Goal: Transaction & Acquisition: Obtain resource

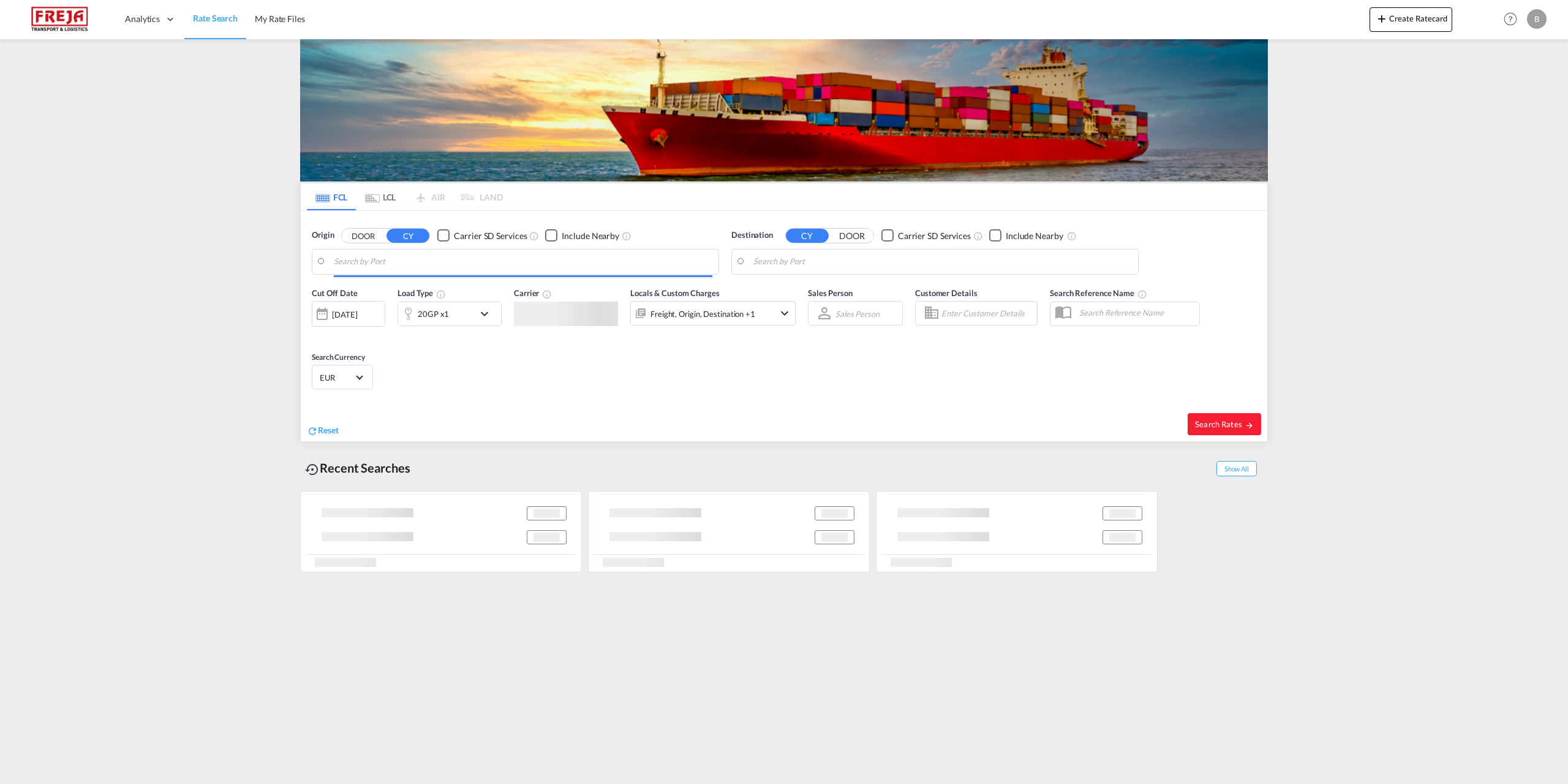
type input "[GEOGRAPHIC_DATA], IDSUB"
type input "[GEOGRAPHIC_DATA], [GEOGRAPHIC_DATA]"
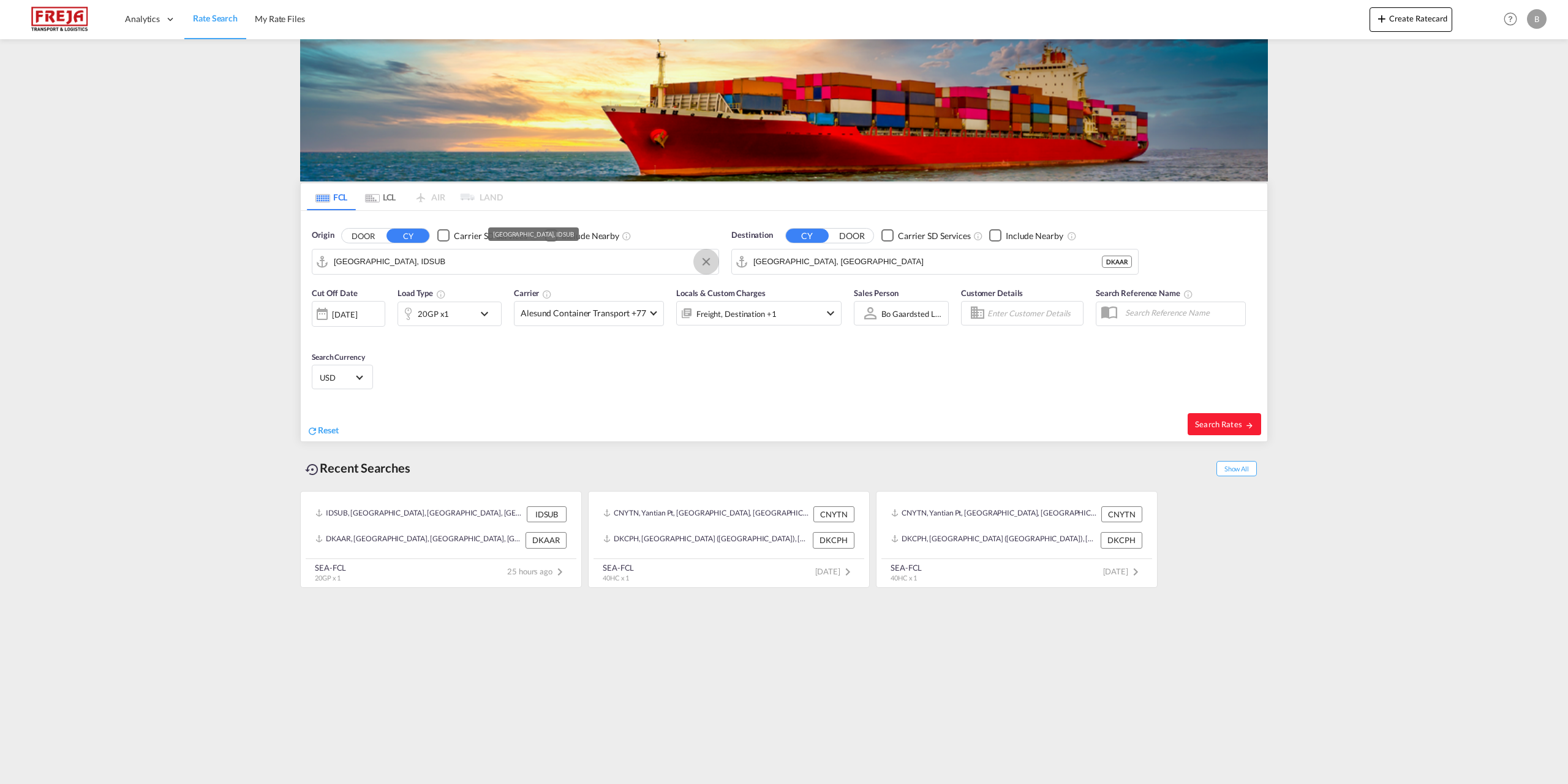
drag, startPoint x: 707, startPoint y: 261, endPoint x: 505, endPoint y: 272, distance: 202.3
click at [705, 261] on button "Clear Input" at bounding box center [706, 261] width 18 height 18
click at [419, 291] on div "[GEOGRAPHIC_DATA] , JS [GEOGRAPHIC_DATA] CNSZH" at bounding box center [429, 295] width 233 height 36
type input "[GEOGRAPHIC_DATA], JS, CNSZH"
click at [709, 260] on button "Clear Input" at bounding box center [706, 261] width 18 height 18
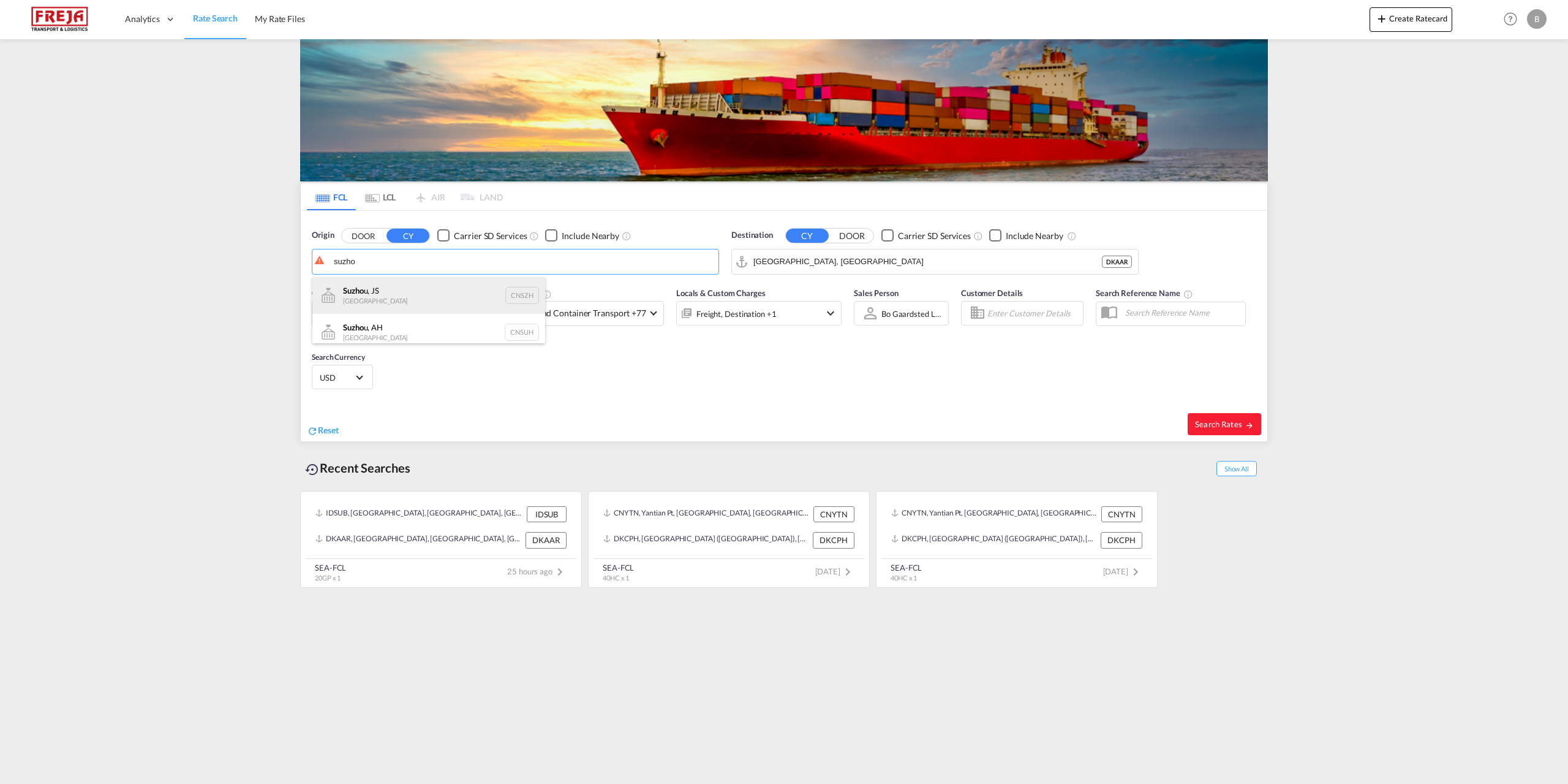
click at [425, 295] on div "Suzho u, JS China CNSZH" at bounding box center [429, 295] width 233 height 36
type input "[GEOGRAPHIC_DATA], JS, CNSZH"
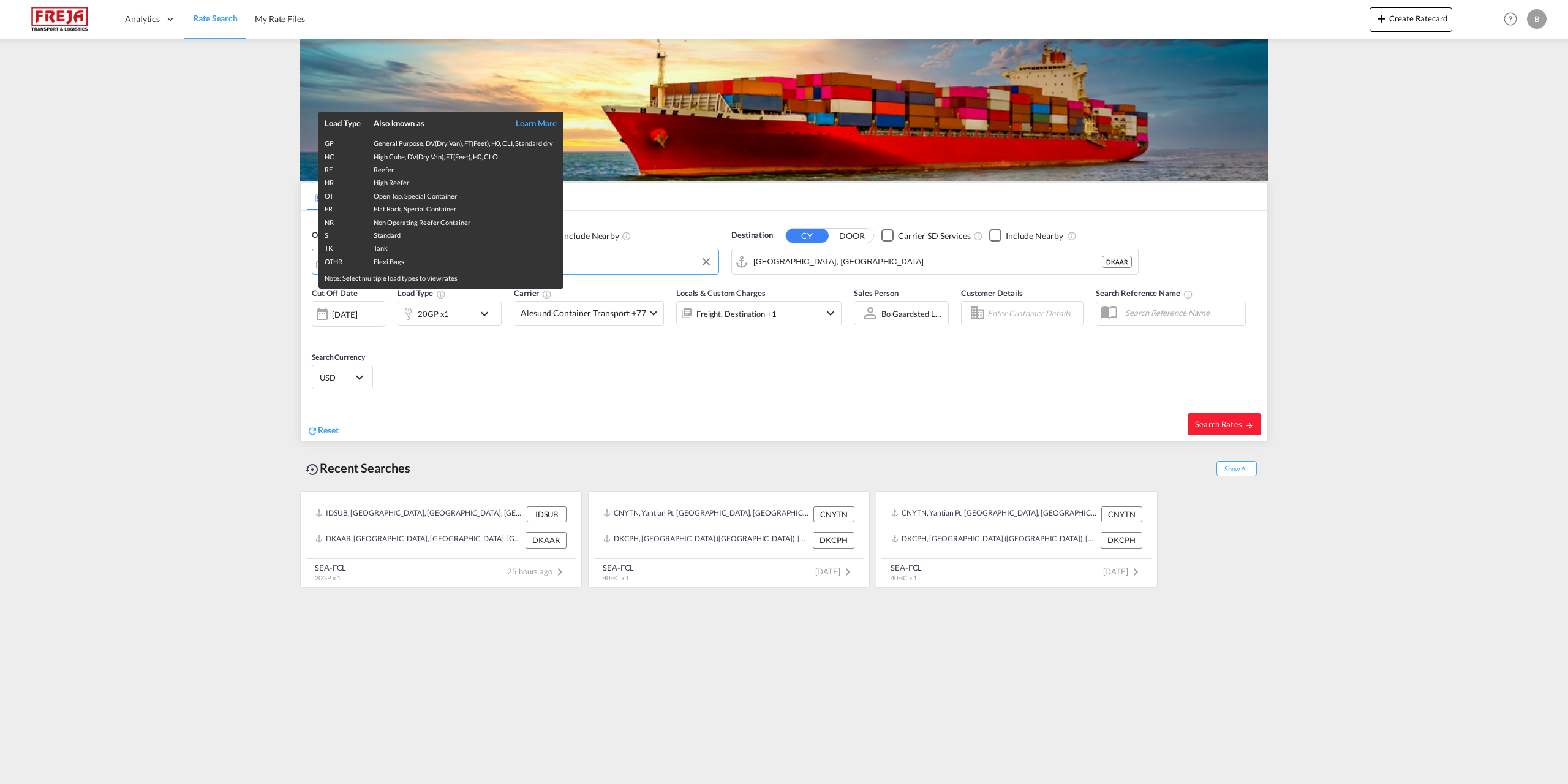
click at [484, 313] on div "Load Type Also known as Learn More GP General Purpose, DV(Dry Van), FT(Feet), H…" at bounding box center [784, 392] width 1568 height 784
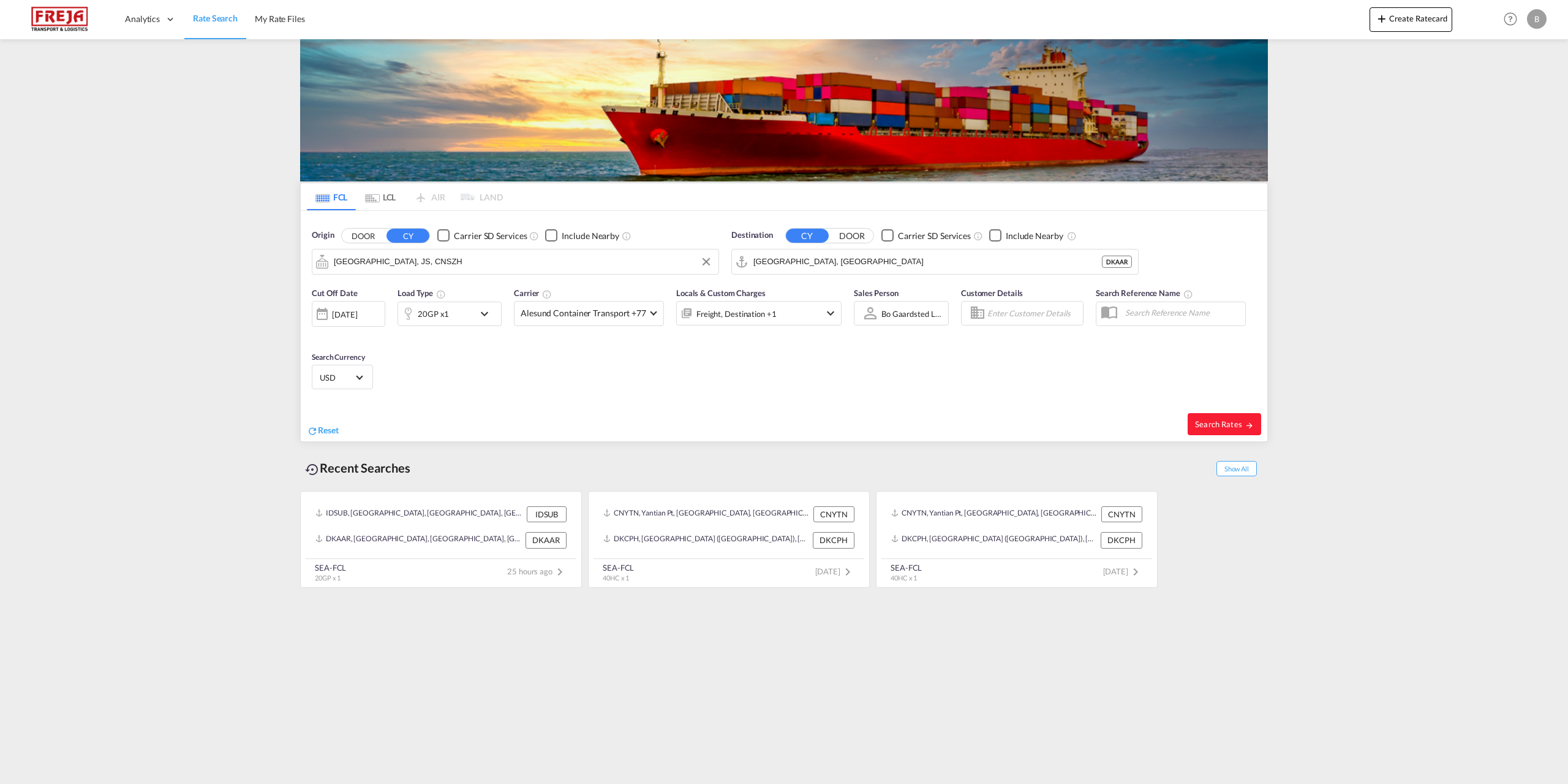
click at [484, 313] on md-icon "icon-chevron-down" at bounding box center [488, 313] width 21 height 15
click at [372, 366] on span "Choose: \a20GP" at bounding box center [372, 366] width 7 height 7
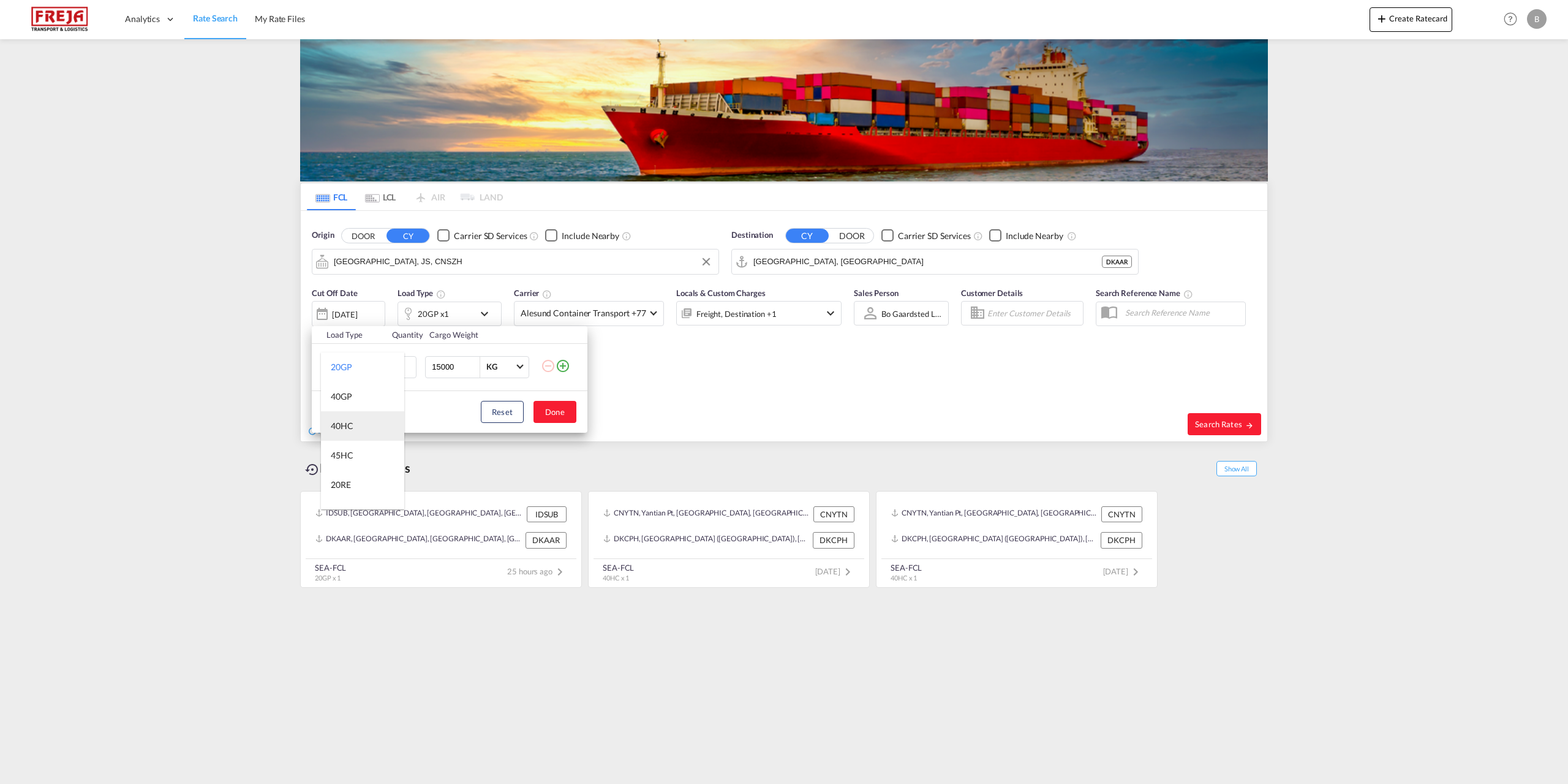
click at [352, 425] on div "40HC" at bounding box center [342, 425] width 23 height 12
click at [553, 412] on button "Done" at bounding box center [555, 411] width 43 height 22
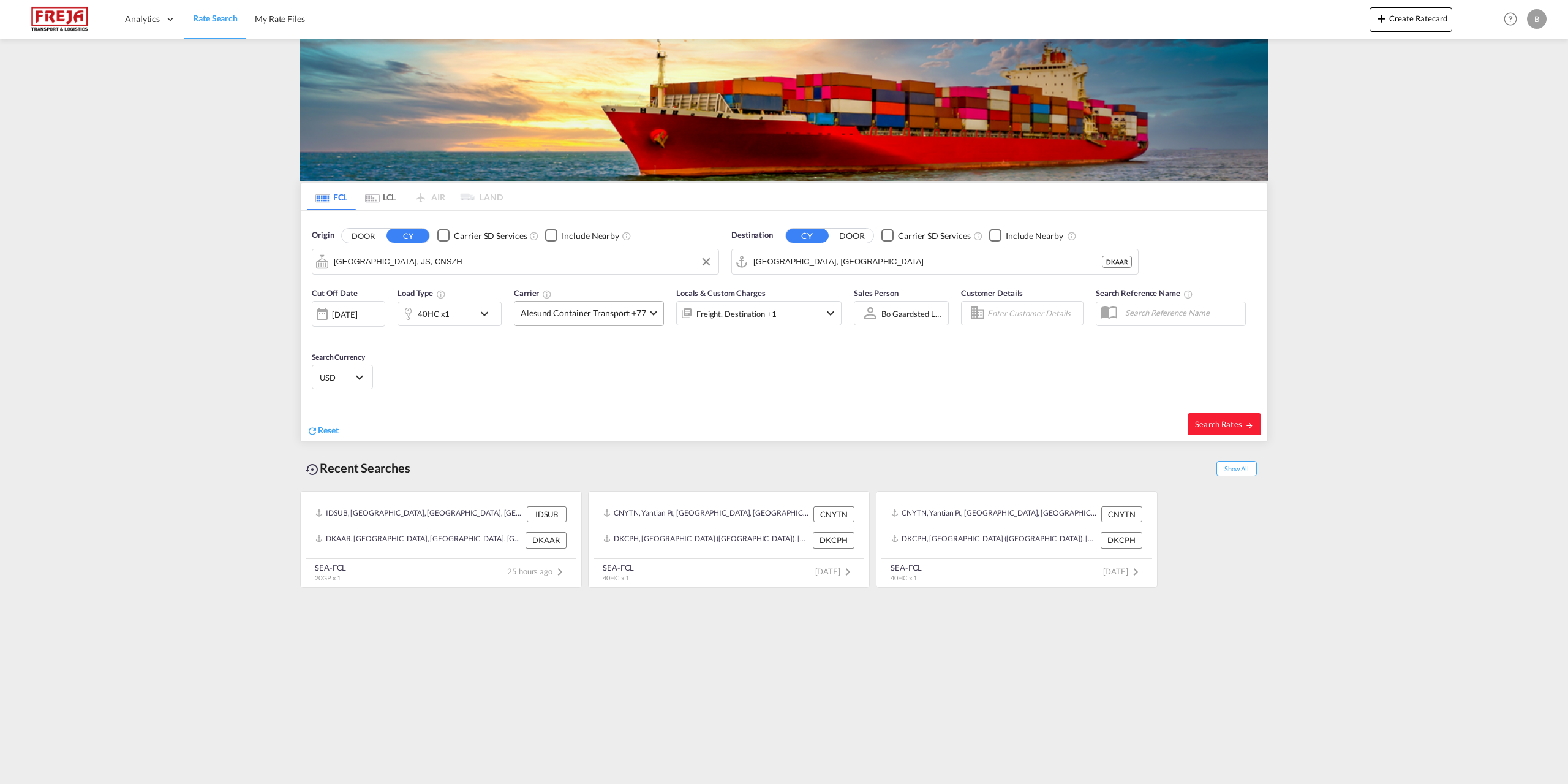
click at [652, 314] on span at bounding box center [654, 312] width 7 height 7
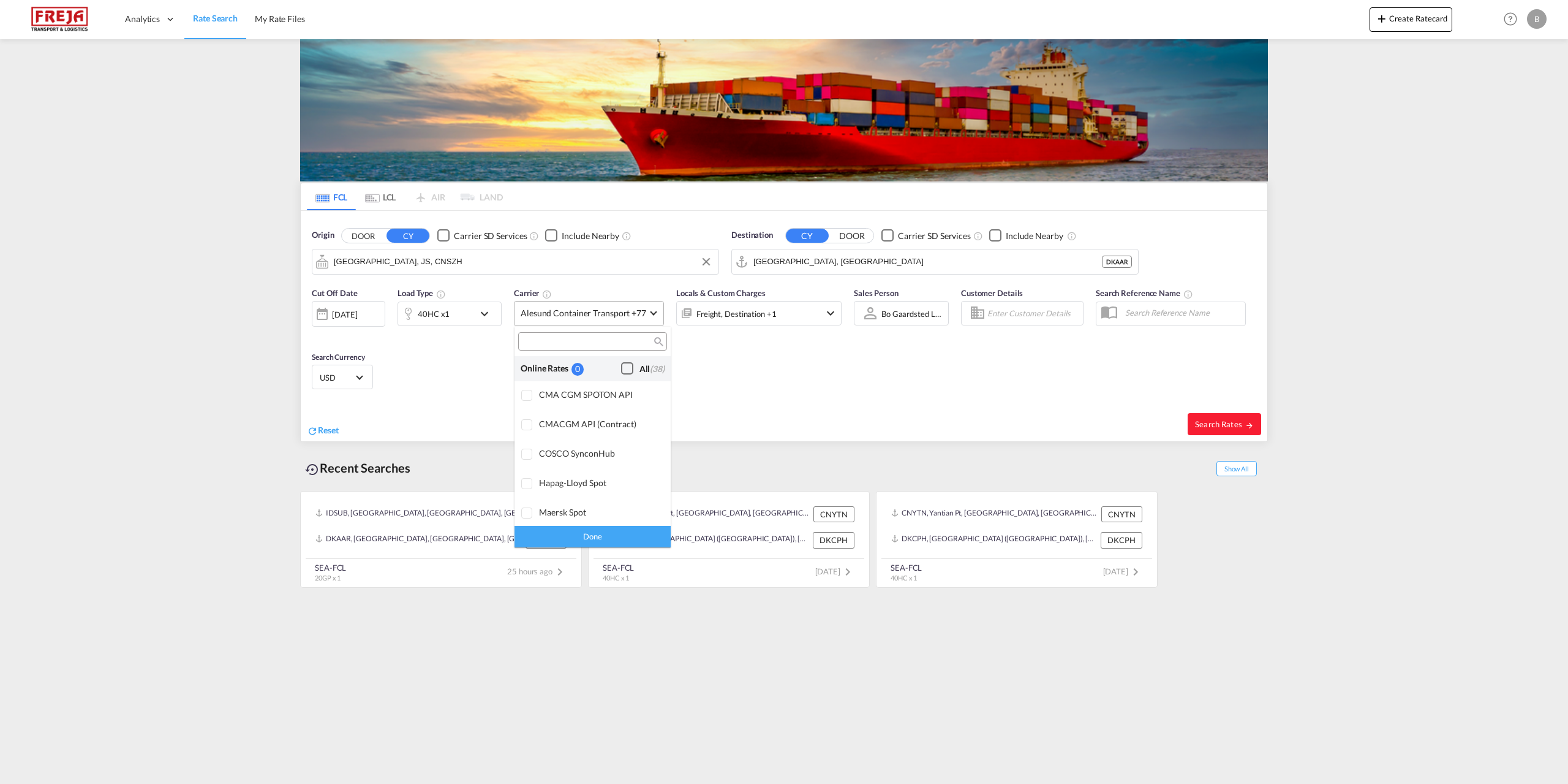
scroll to position [1102, 0]
click at [1203, 420] on md-backdrop at bounding box center [784, 392] width 1568 height 784
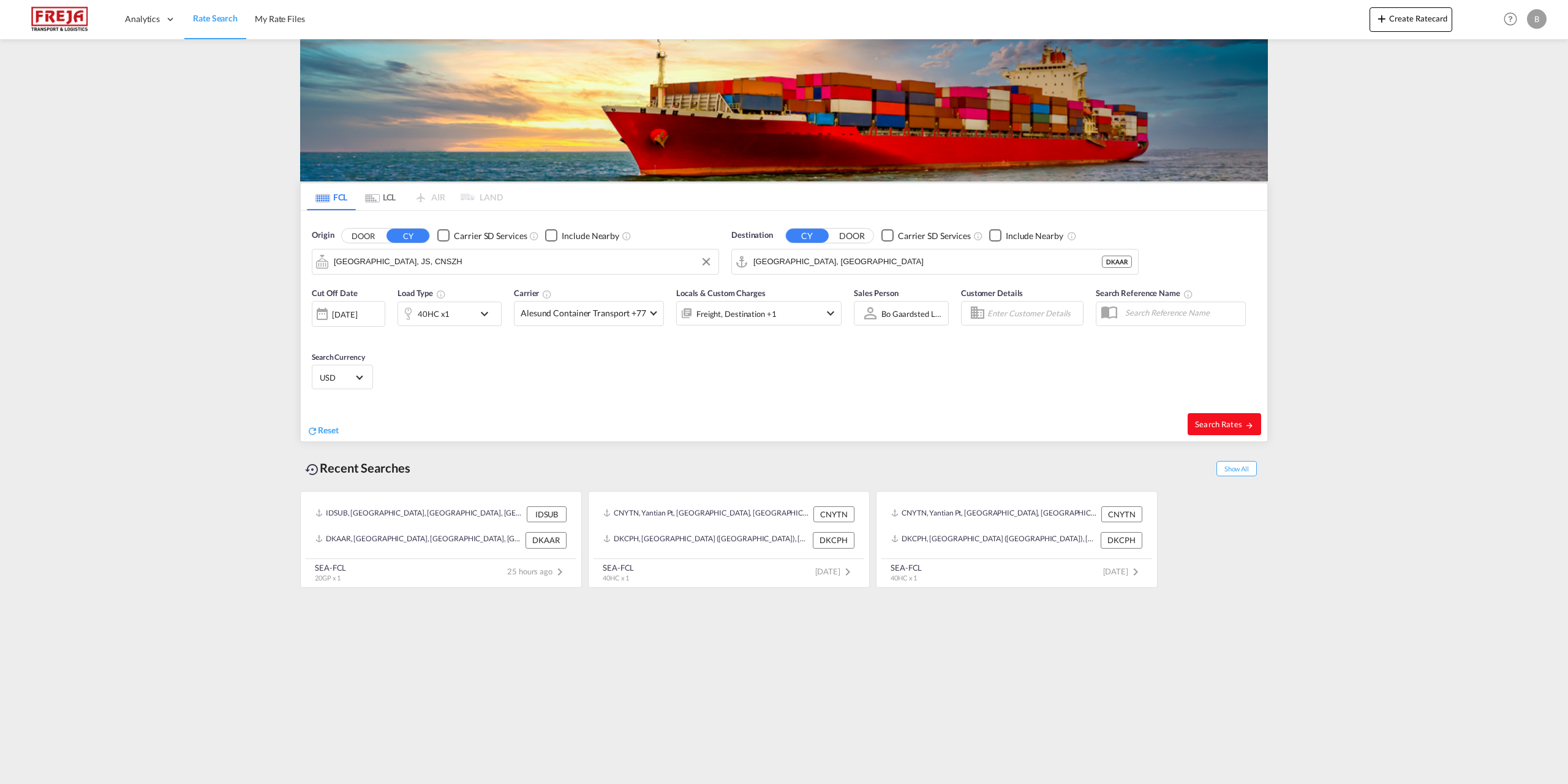
click at [1230, 423] on span "Search Rates" at bounding box center [1225, 424] width 59 height 10
type input "CNSZH to DKAAR / [DATE]"
